Goal: Task Accomplishment & Management: Use online tool/utility

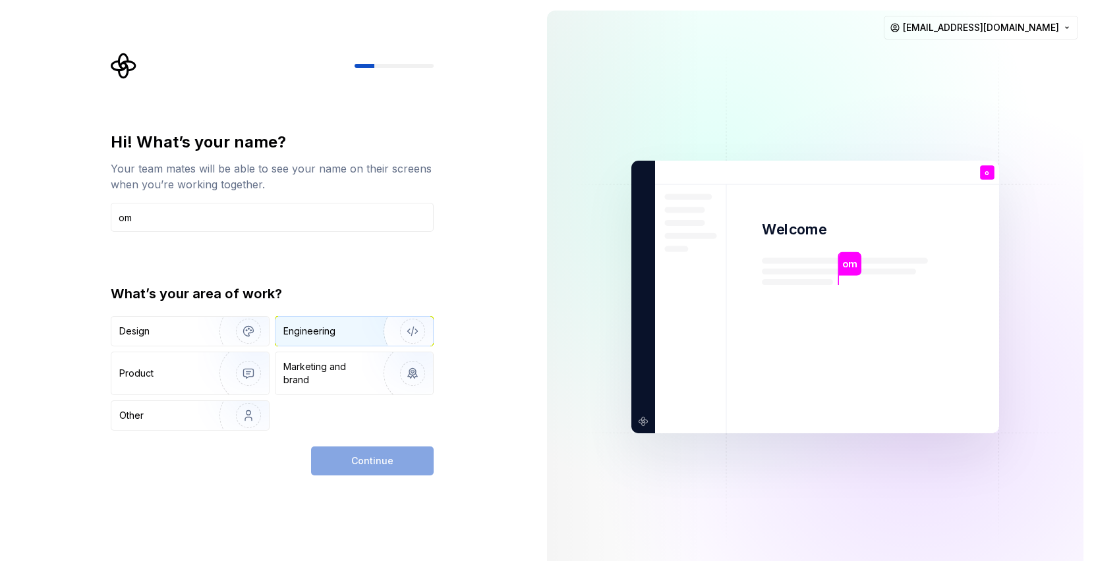
type input "om"
click at [312, 333] on div "Engineering" at bounding box center [309, 331] width 52 height 13
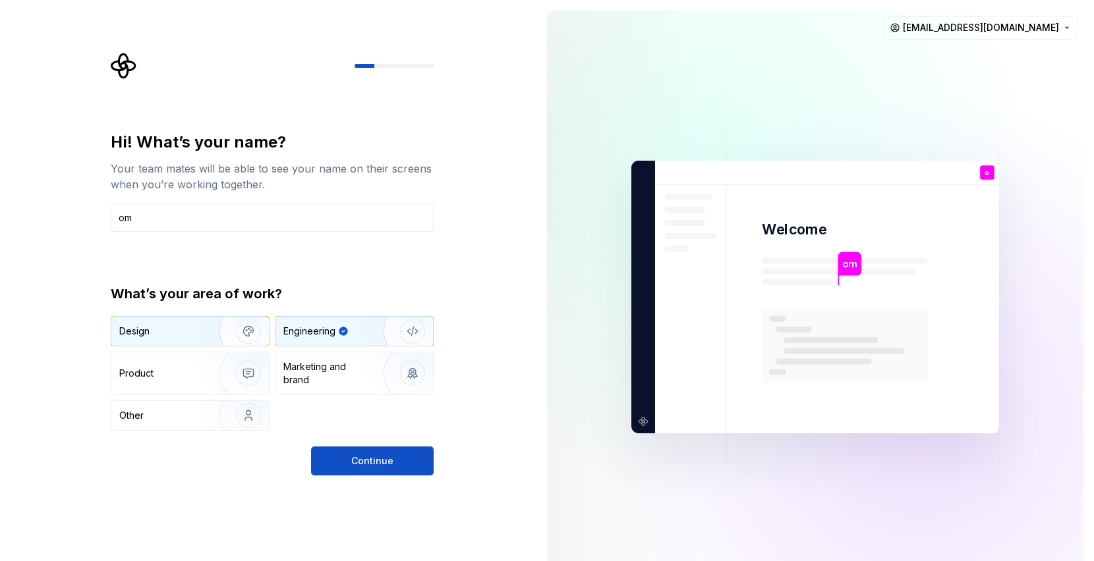
click at [182, 332] on div "Design" at bounding box center [160, 331] width 83 height 13
click at [330, 333] on div "Engineering" at bounding box center [309, 331] width 52 height 13
click at [197, 374] on div "Product" at bounding box center [162, 373] width 87 height 13
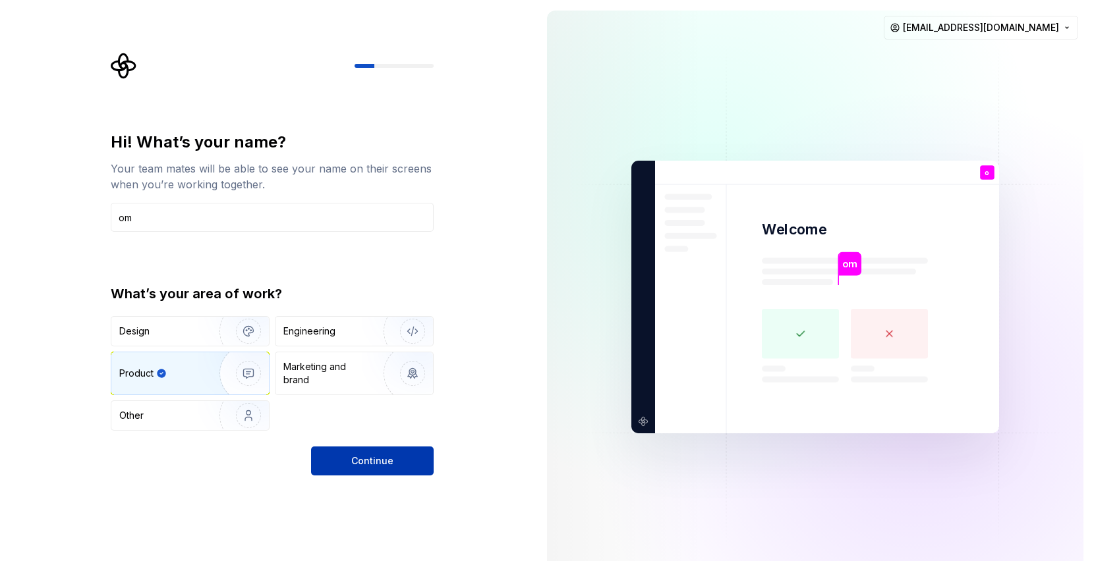
click at [372, 467] on span "Continue" at bounding box center [372, 461] width 42 height 13
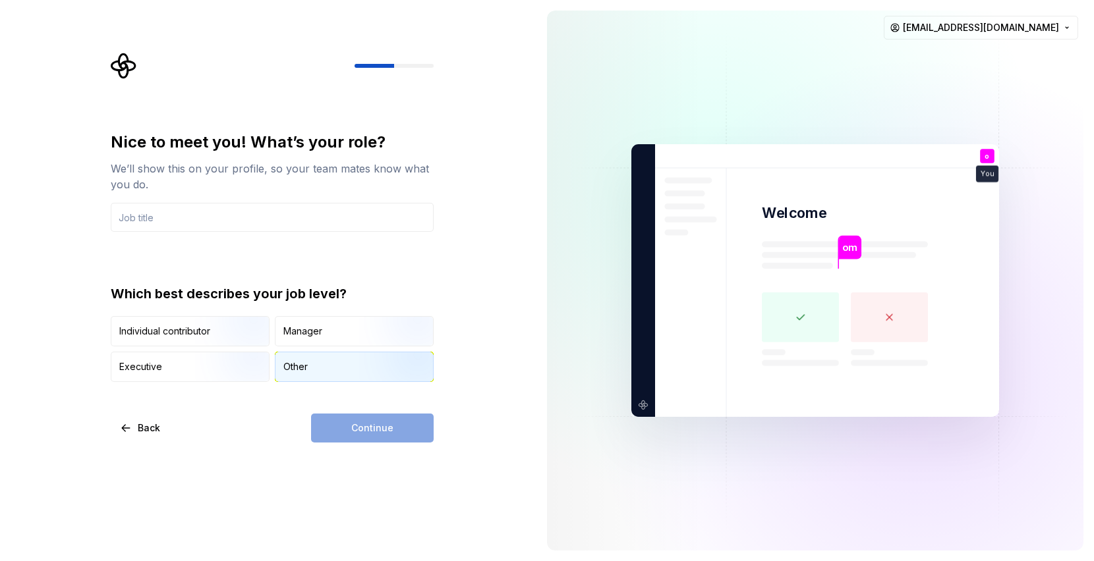
click at [301, 361] on div "Other" at bounding box center [295, 366] width 24 height 13
click at [209, 335] on img "button" at bounding box center [237, 348] width 84 height 88
click at [233, 216] on input "text" at bounding box center [272, 217] width 323 height 29
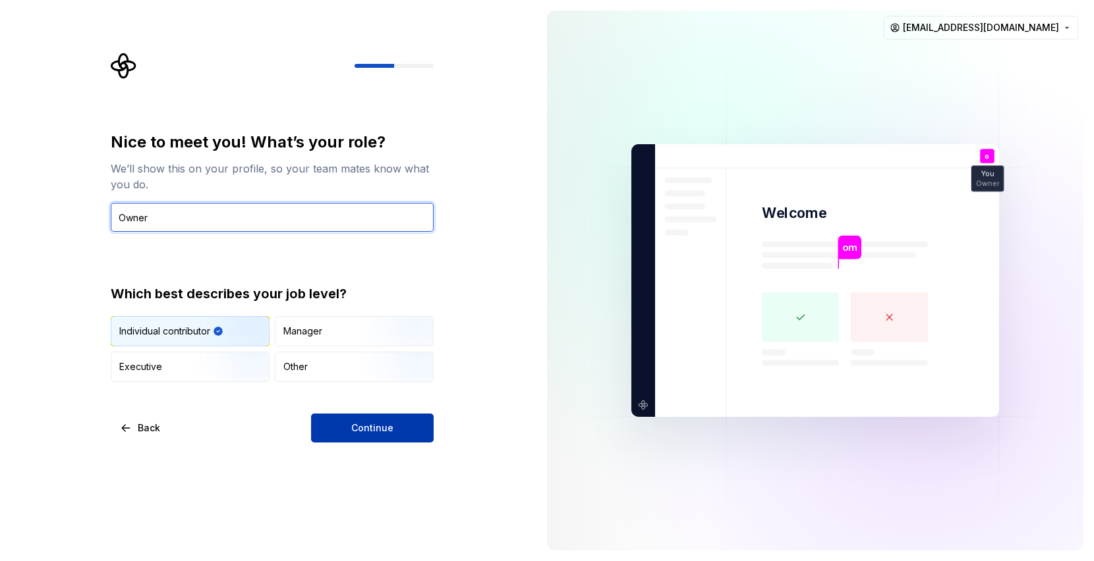
type input "Owner"
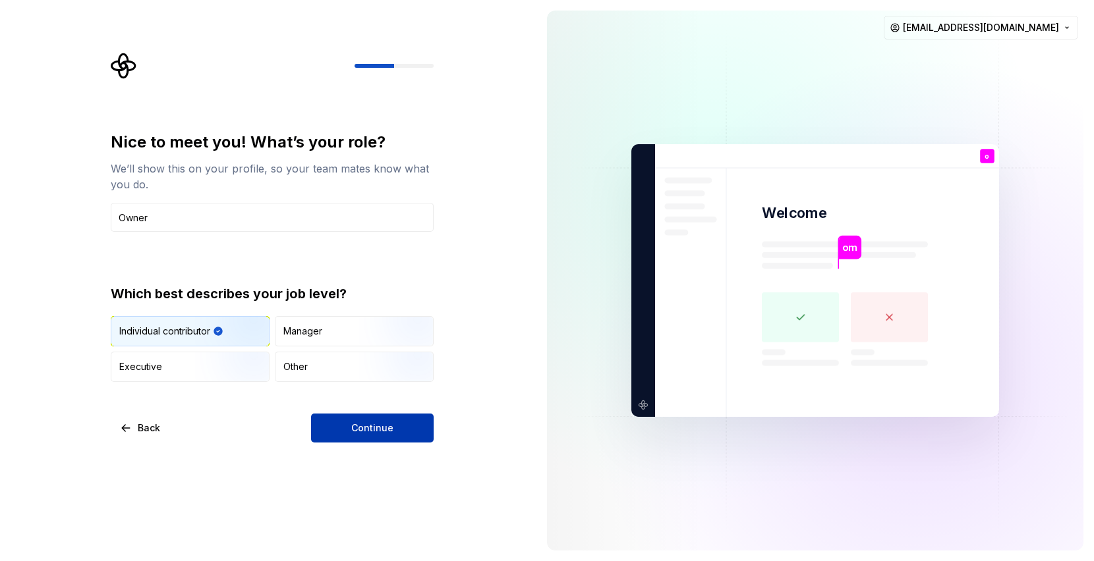
click at [331, 416] on button "Continue" at bounding box center [372, 428] width 123 height 29
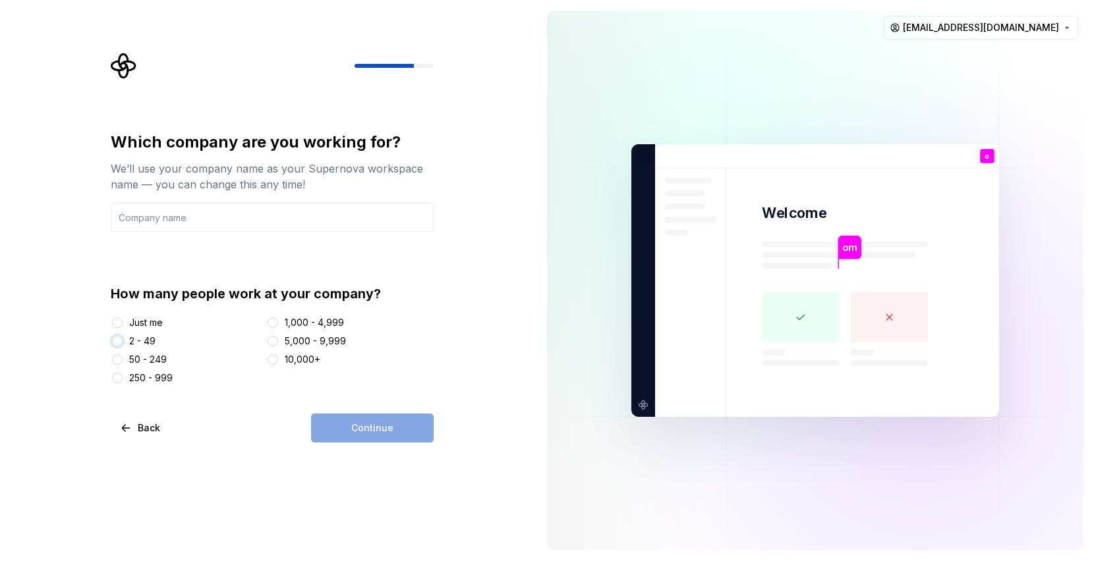
click at [119, 340] on button "2 - 49" at bounding box center [117, 341] width 11 height 11
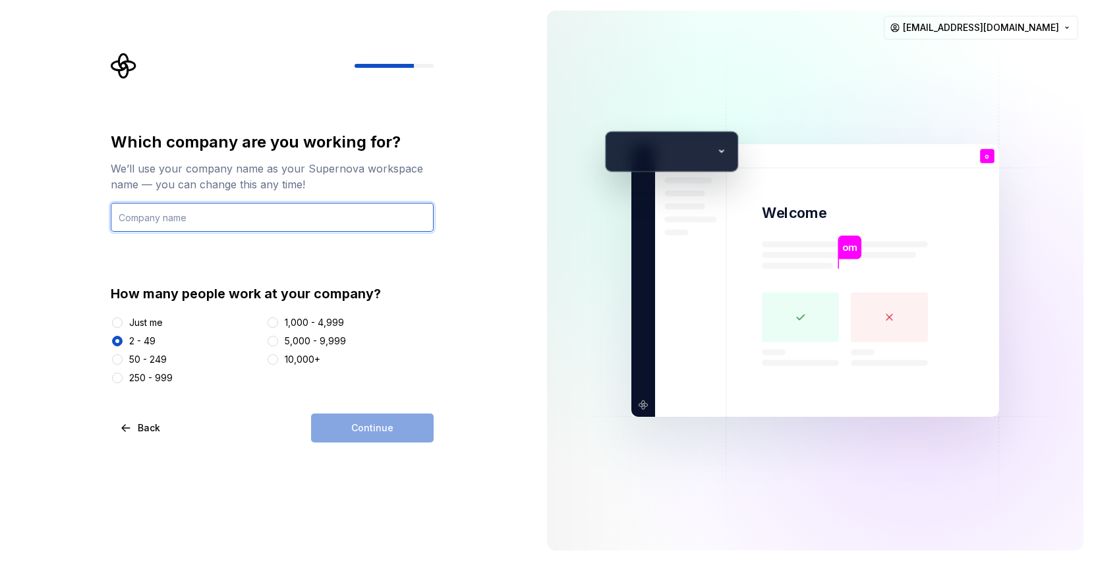
click at [176, 221] on input "text" at bounding box center [272, 217] width 323 height 29
type input "MI"
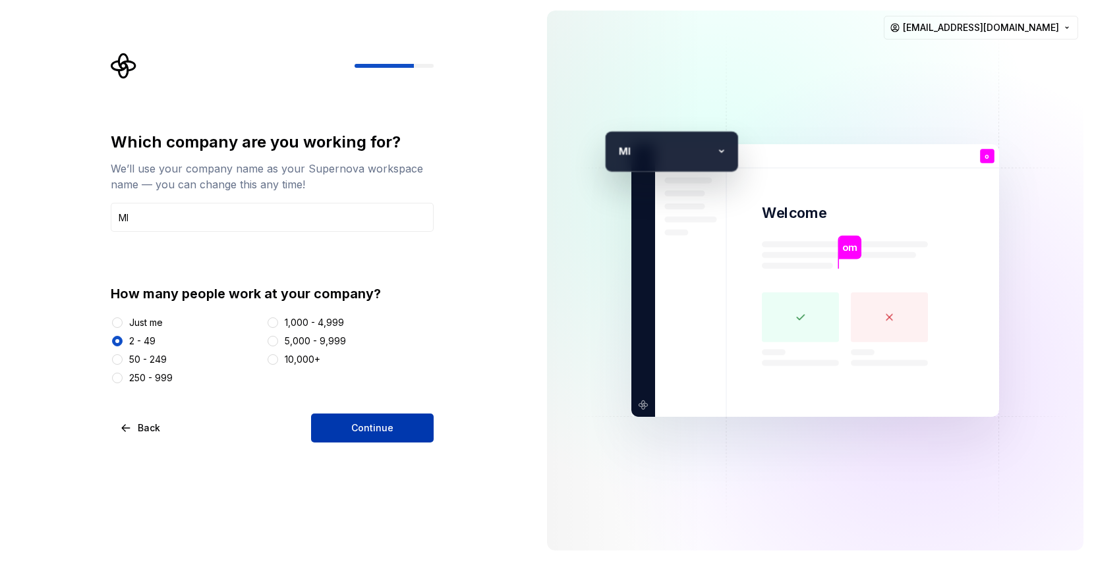
click at [370, 439] on button "Continue" at bounding box center [372, 428] width 123 height 29
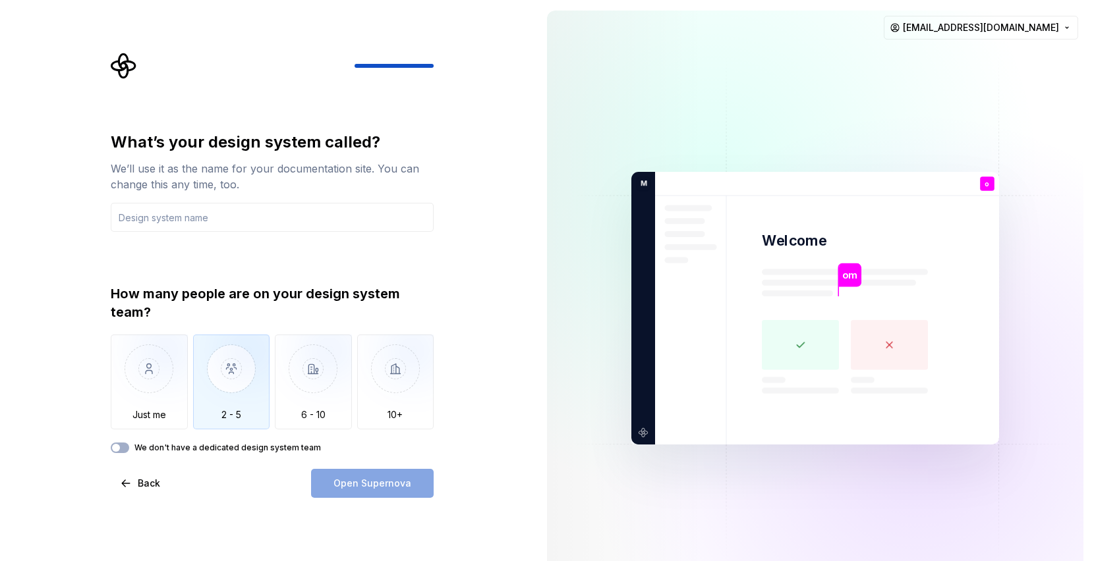
click at [236, 376] on img "button" at bounding box center [231, 379] width 77 height 88
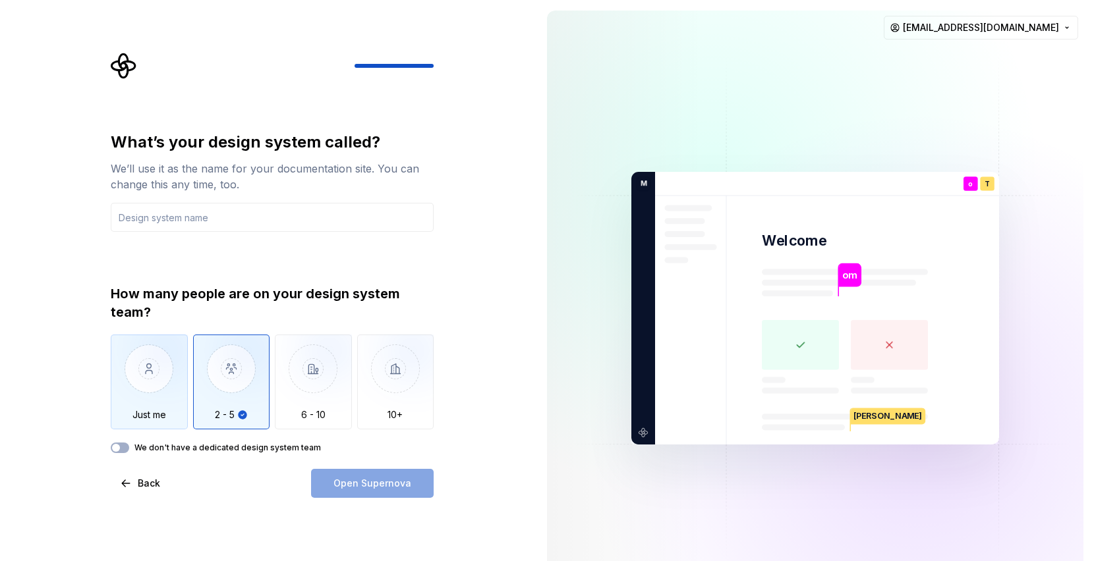
click at [152, 380] on img "button" at bounding box center [149, 379] width 77 height 88
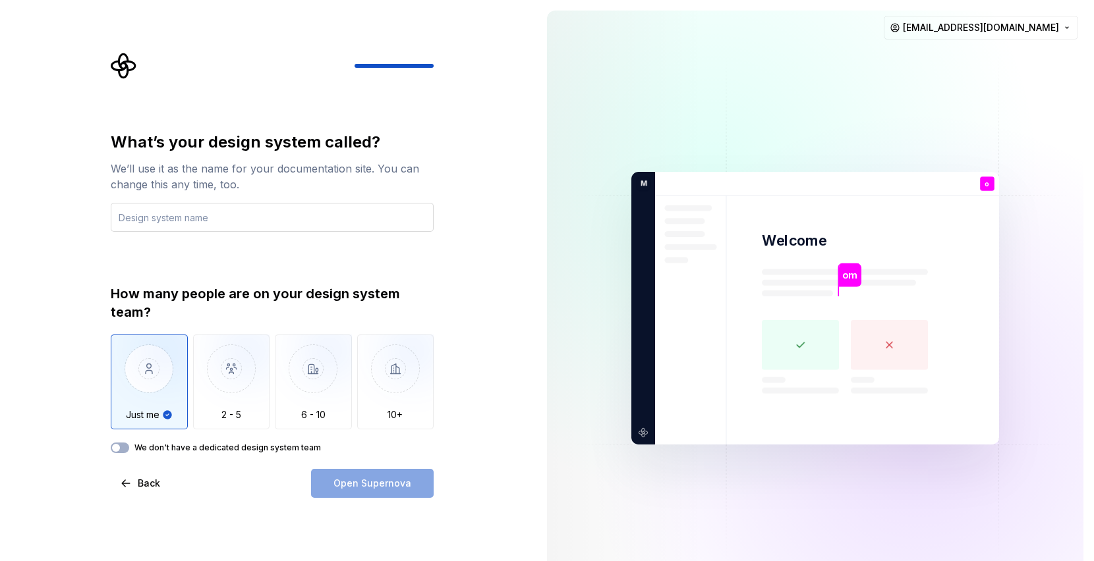
click at [188, 221] on input "text" at bounding box center [272, 217] width 323 height 29
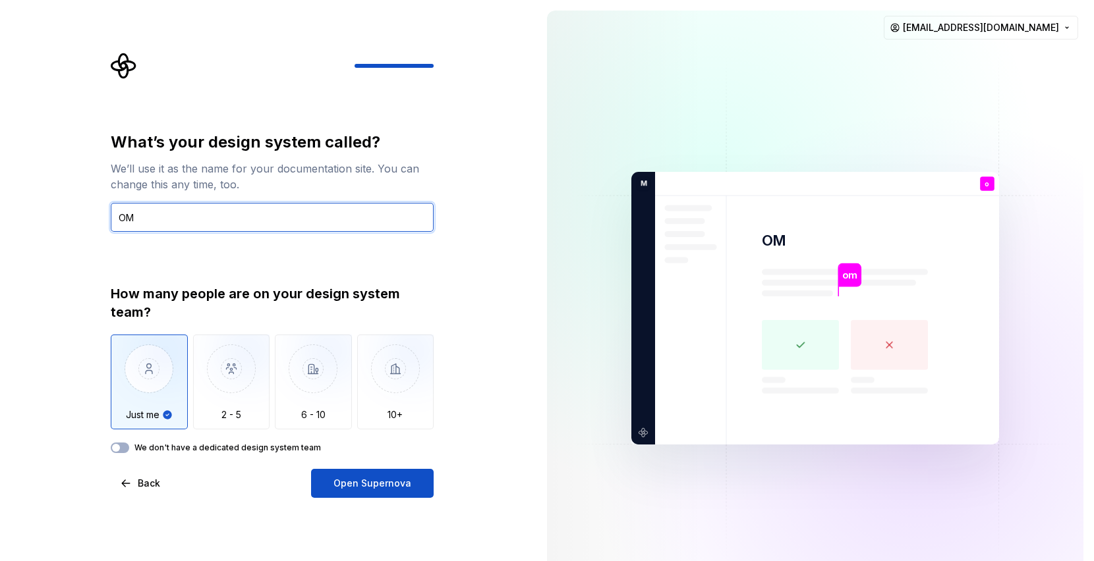
type input "O"
type input "MI"
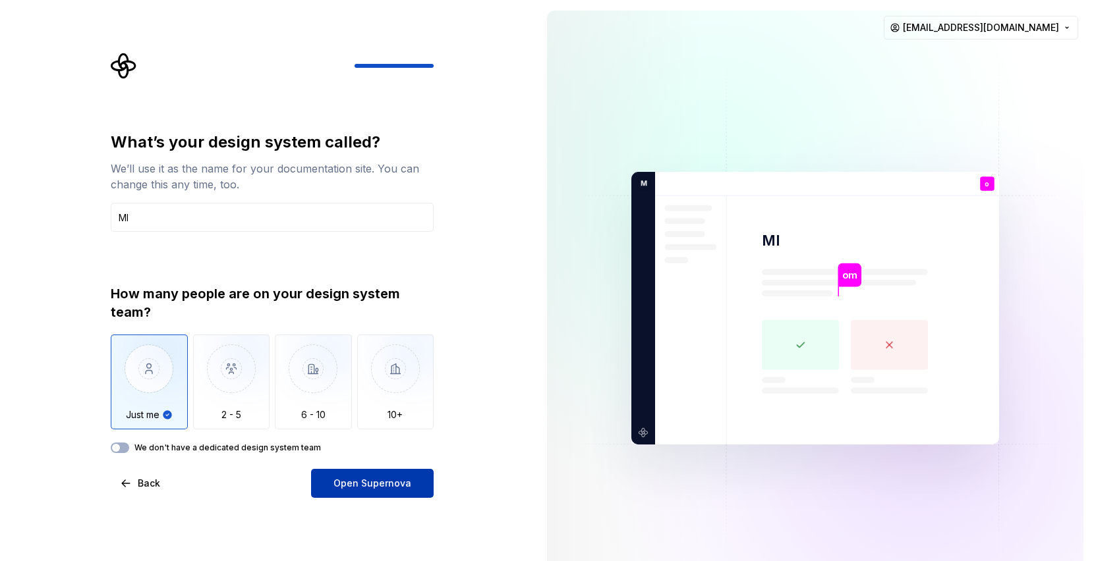
click at [360, 482] on span "Open Supernova" at bounding box center [372, 483] width 78 height 13
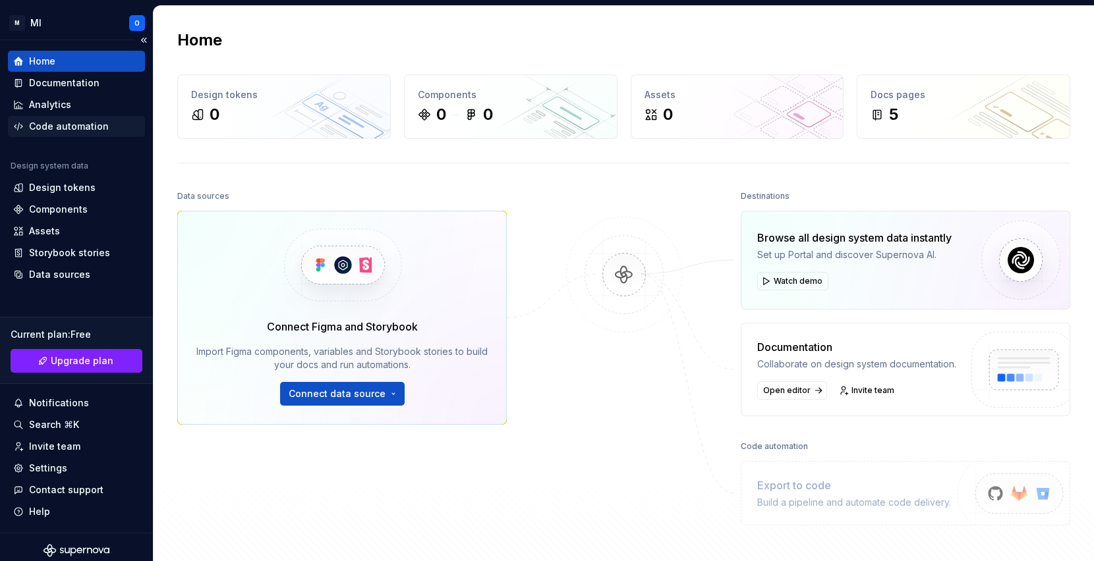
click at [61, 127] on div "Code automation" at bounding box center [69, 126] width 80 height 13
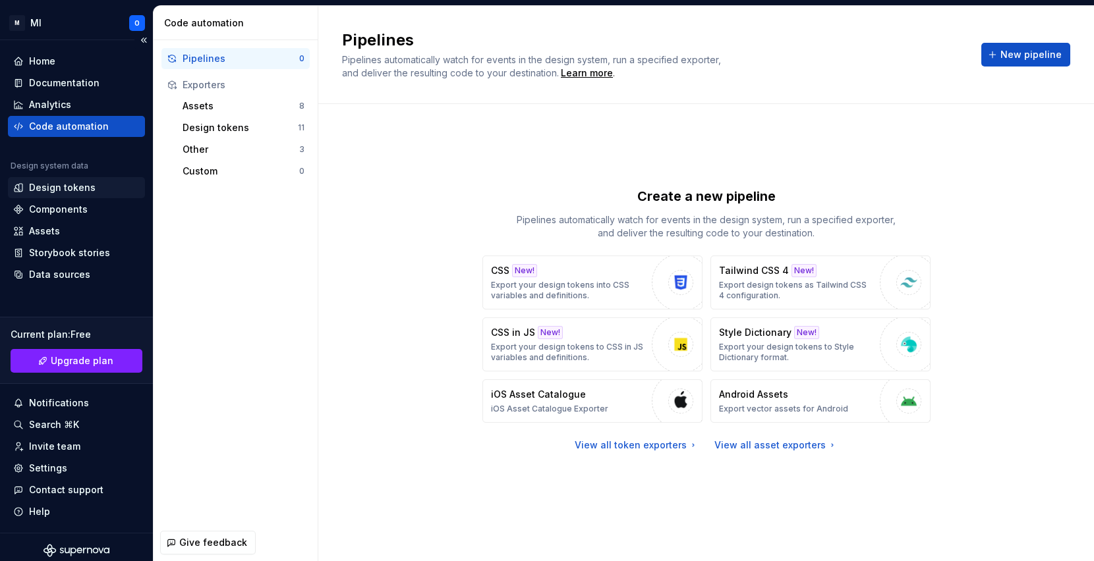
click at [56, 188] on div "Design tokens" at bounding box center [62, 187] width 67 height 13
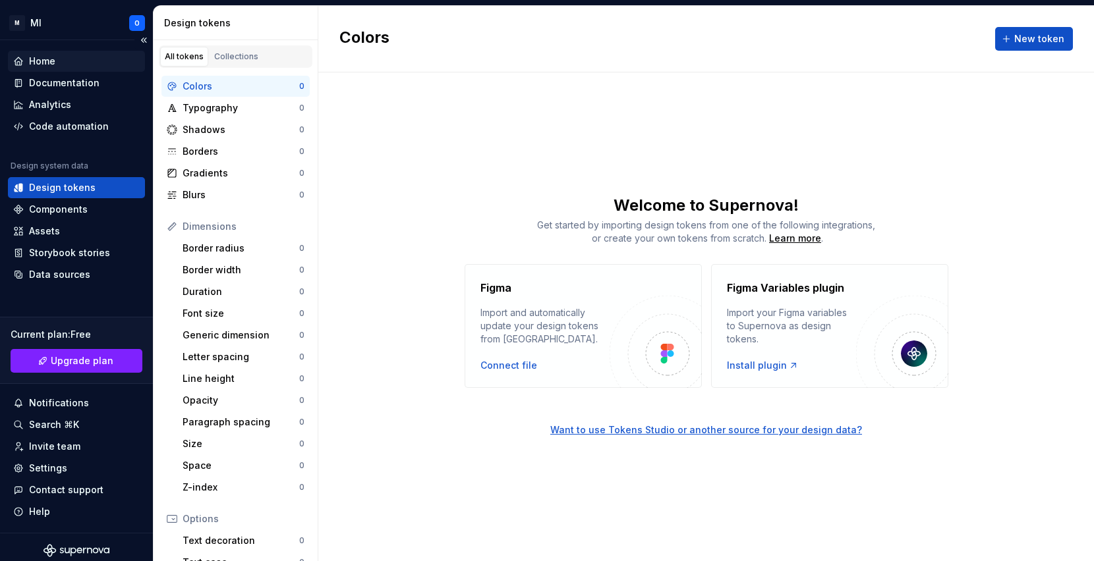
click at [41, 62] on div "Home" at bounding box center [42, 61] width 26 height 13
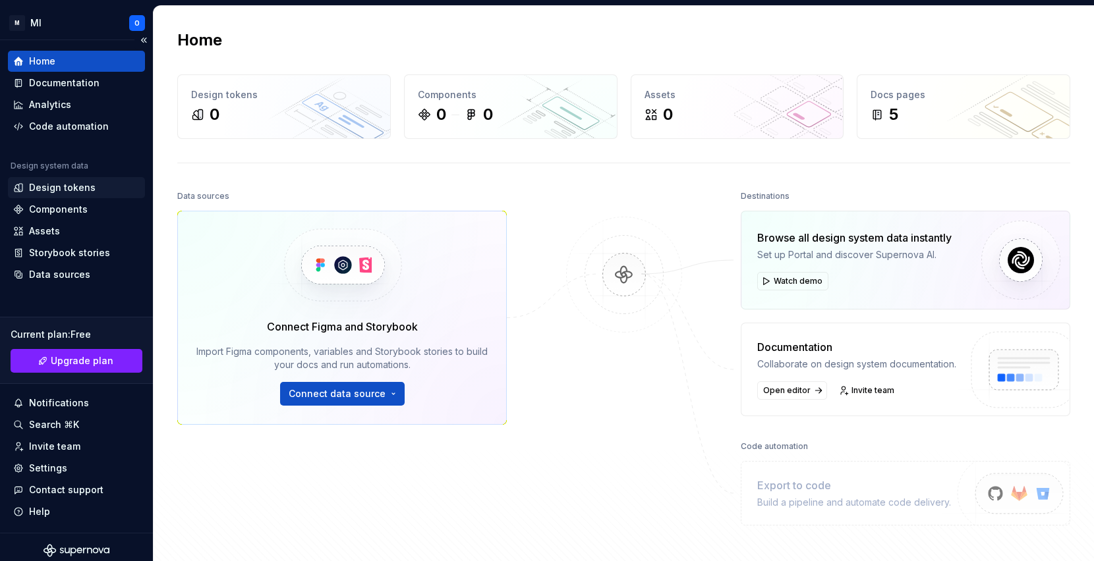
click at [45, 194] on div "Design tokens" at bounding box center [76, 187] width 137 height 21
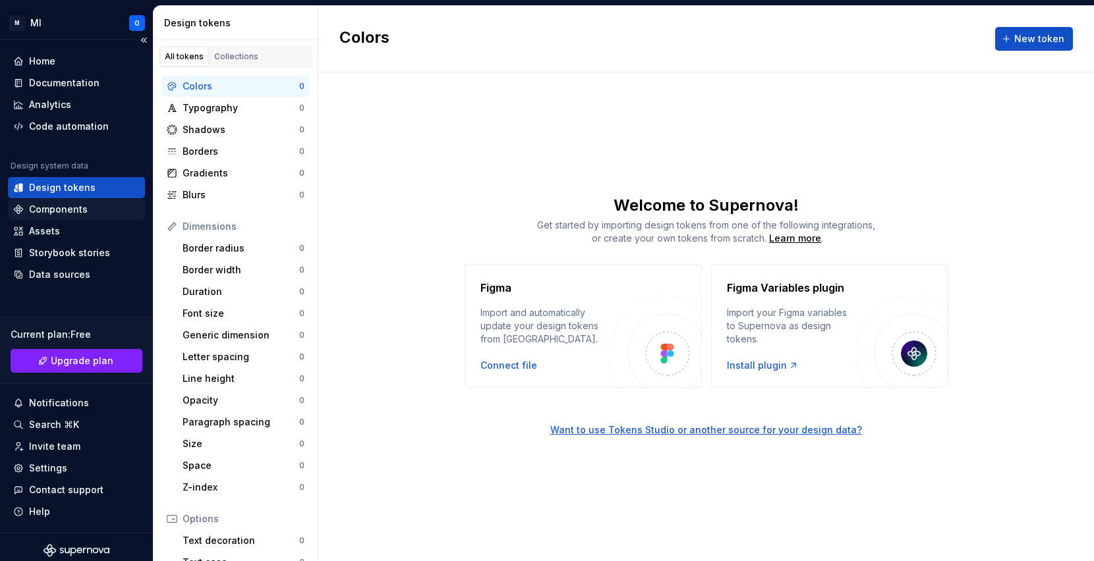
click at [47, 216] on div "Components" at bounding box center [58, 209] width 59 height 13
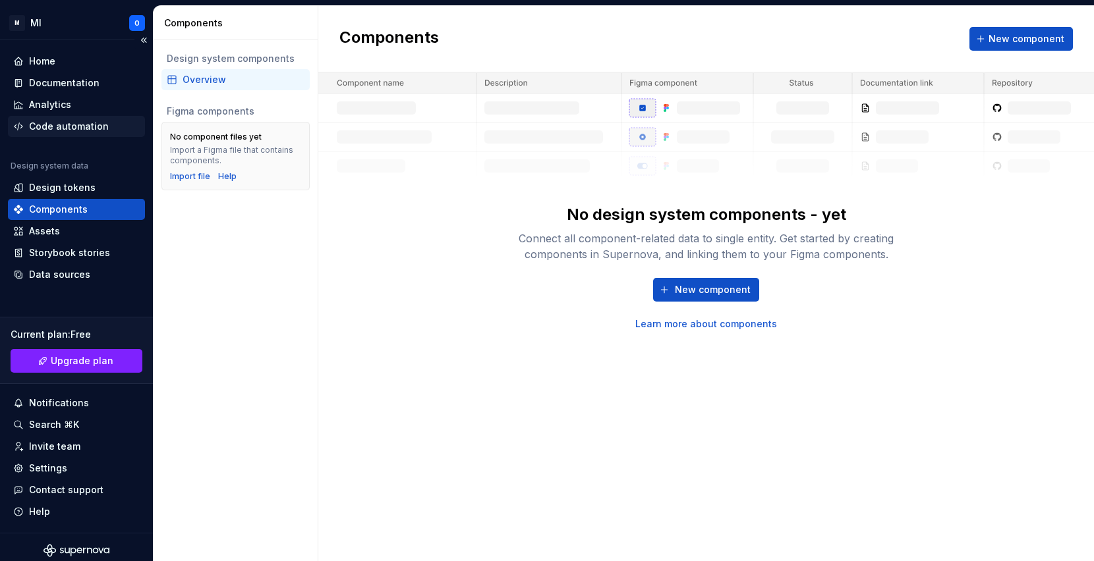
click at [61, 128] on div "Code automation" at bounding box center [69, 126] width 80 height 13
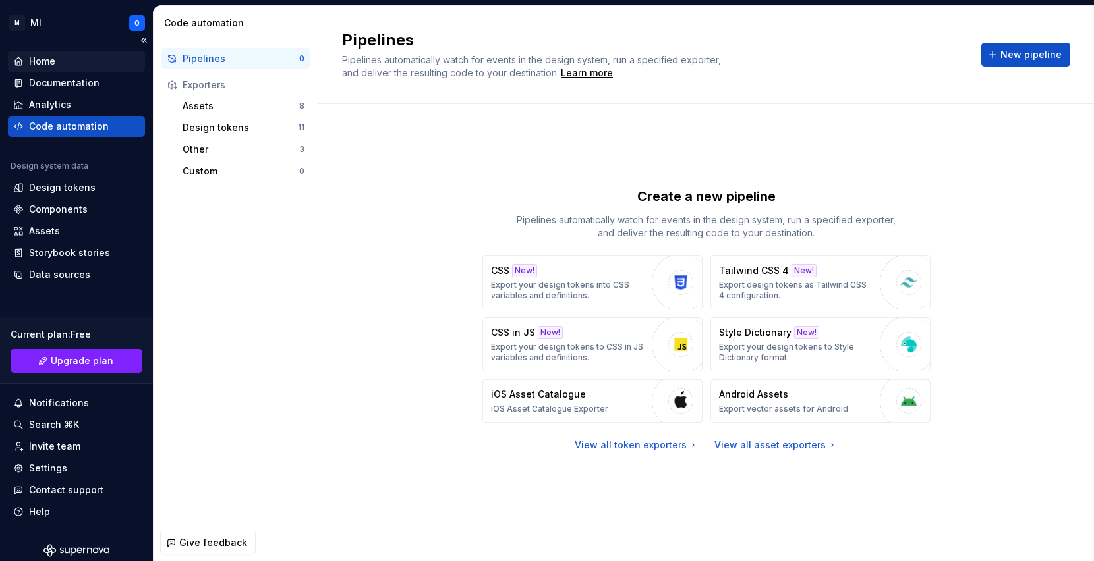
click at [51, 70] on div "Home" at bounding box center [76, 61] width 137 height 21
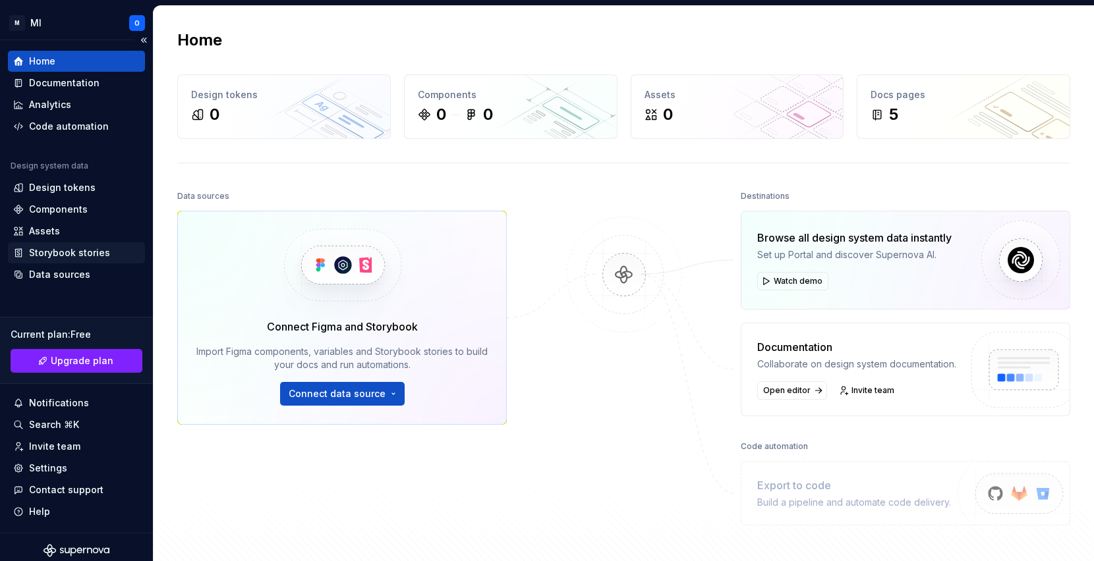
click at [51, 252] on div "Storybook stories" at bounding box center [69, 252] width 81 height 13
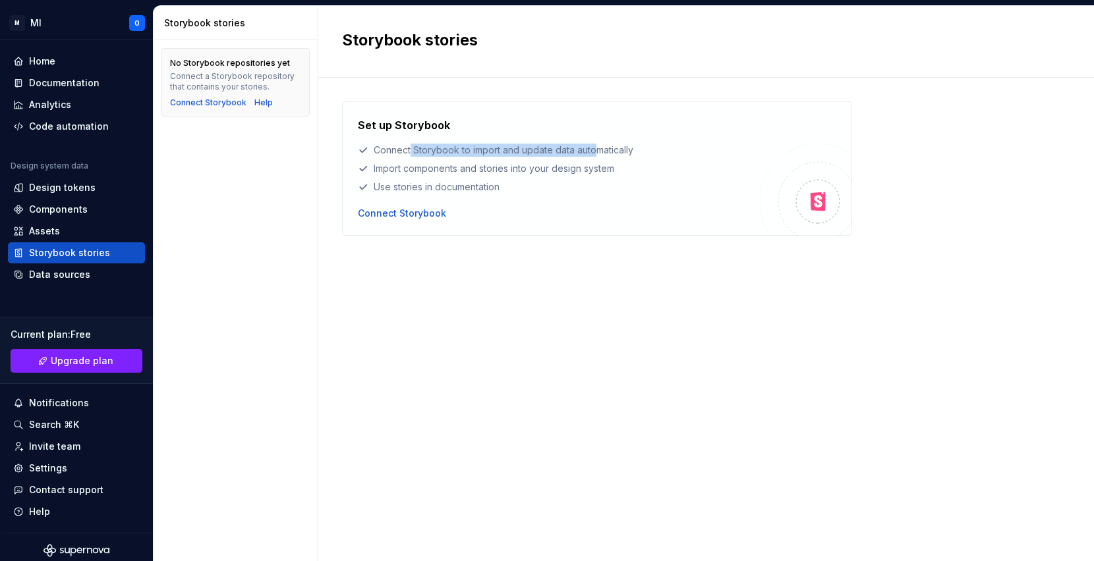
drag, startPoint x: 411, startPoint y: 150, endPoint x: 607, endPoint y: 151, distance: 195.7
click at [606, 151] on div "Connect Storybook to import and update data automatically" at bounding box center [559, 150] width 402 height 13
click at [607, 151] on div "Connect Storybook to import and update data automatically" at bounding box center [559, 150] width 402 height 13
click at [65, 401] on div "Notifications" at bounding box center [59, 403] width 60 height 13
click at [55, 426] on html "M MI O Home Documentation Analytics Code automation Design system data Design t…" at bounding box center [547, 280] width 1094 height 561
